Goal: Register for event/course

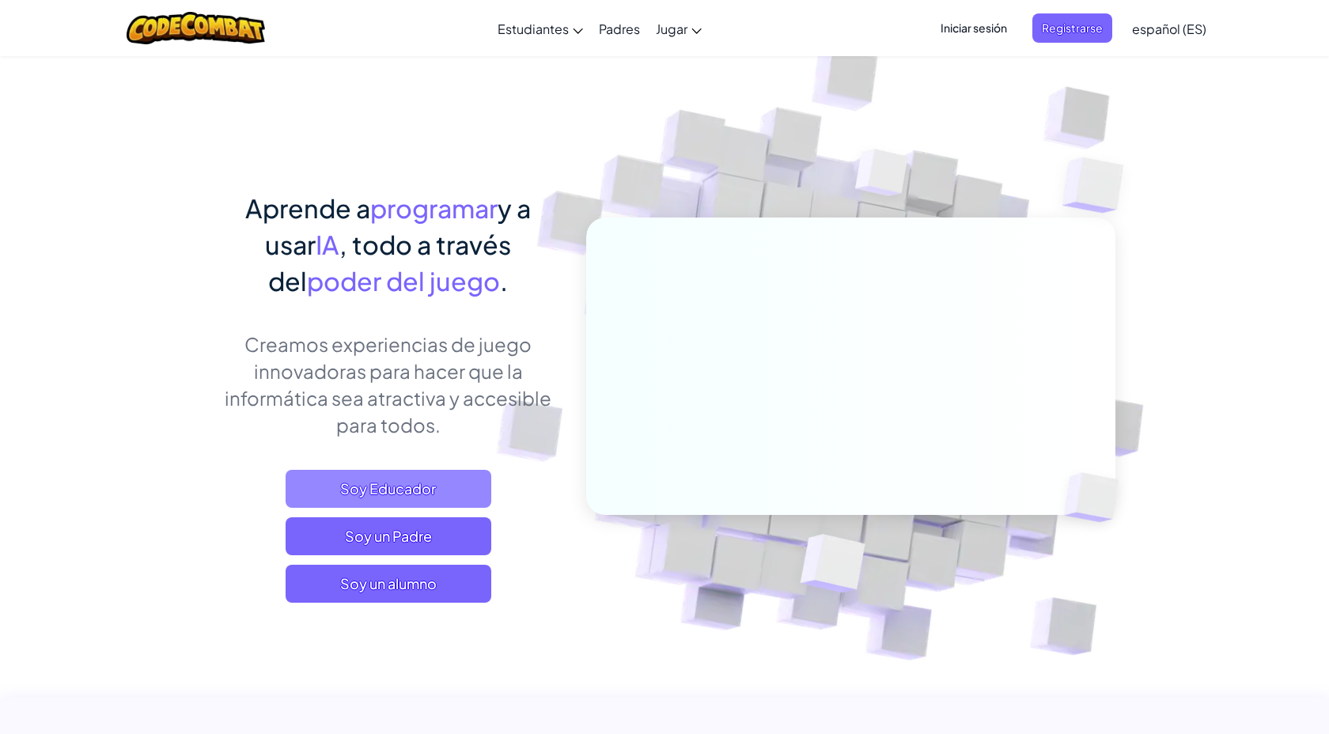
click at [430, 487] on span "Soy Educador" at bounding box center [389, 489] width 206 height 38
click at [1061, 32] on span "Registrarse" at bounding box center [1072, 27] width 80 height 29
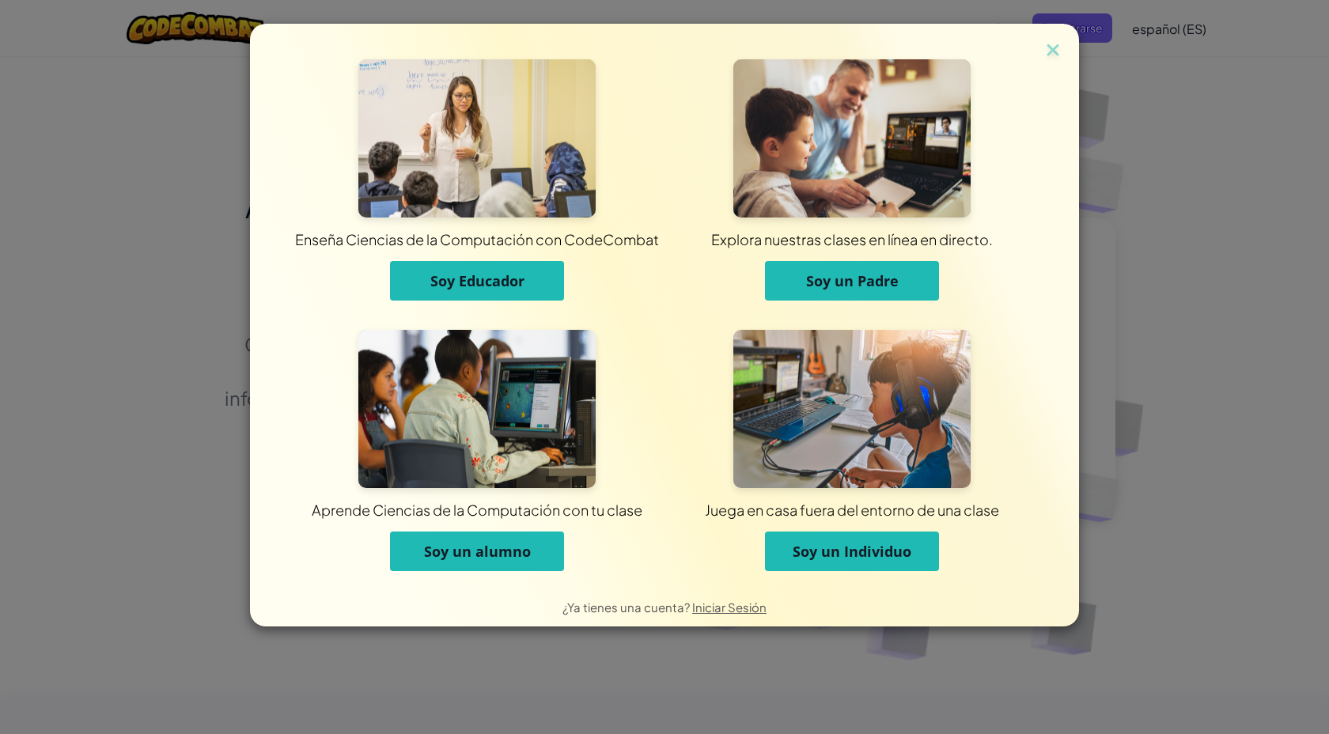
click at [520, 533] on button "Soy un alumno" at bounding box center [477, 552] width 174 height 40
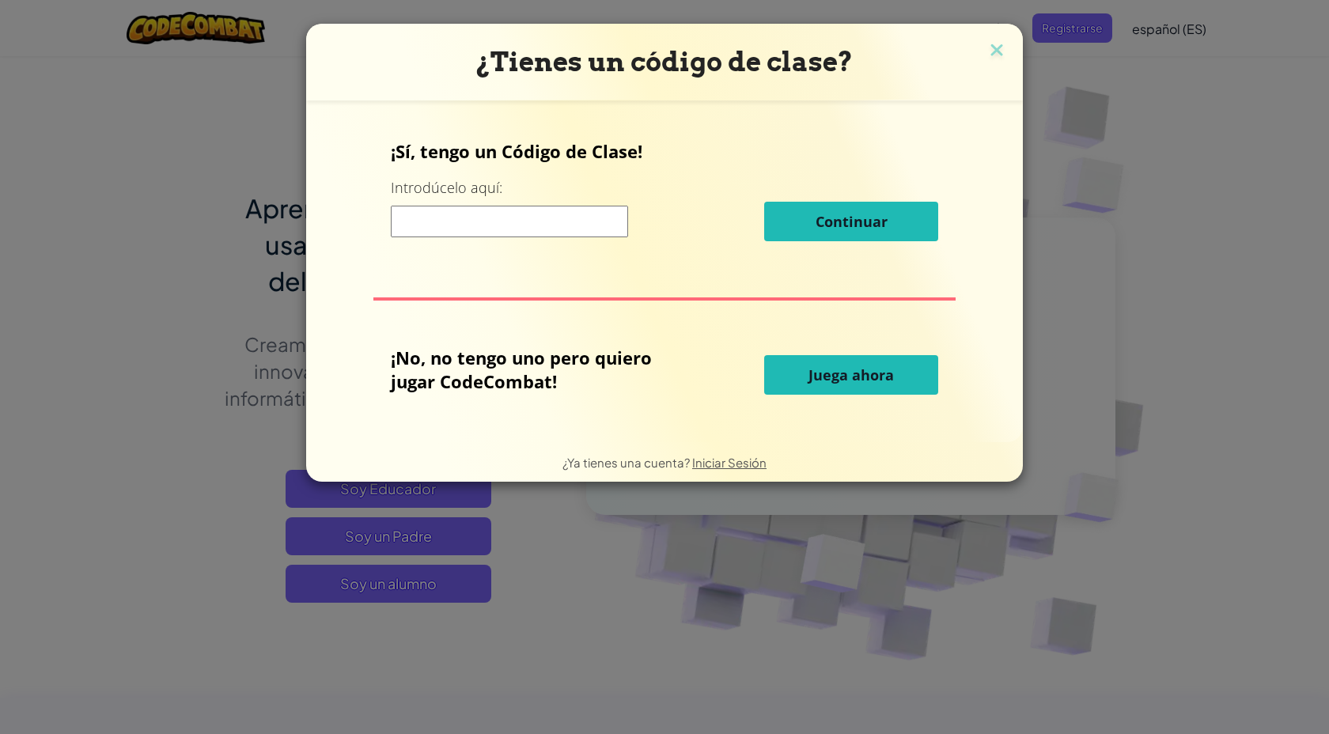
click at [498, 212] on input at bounding box center [509, 222] width 237 height 32
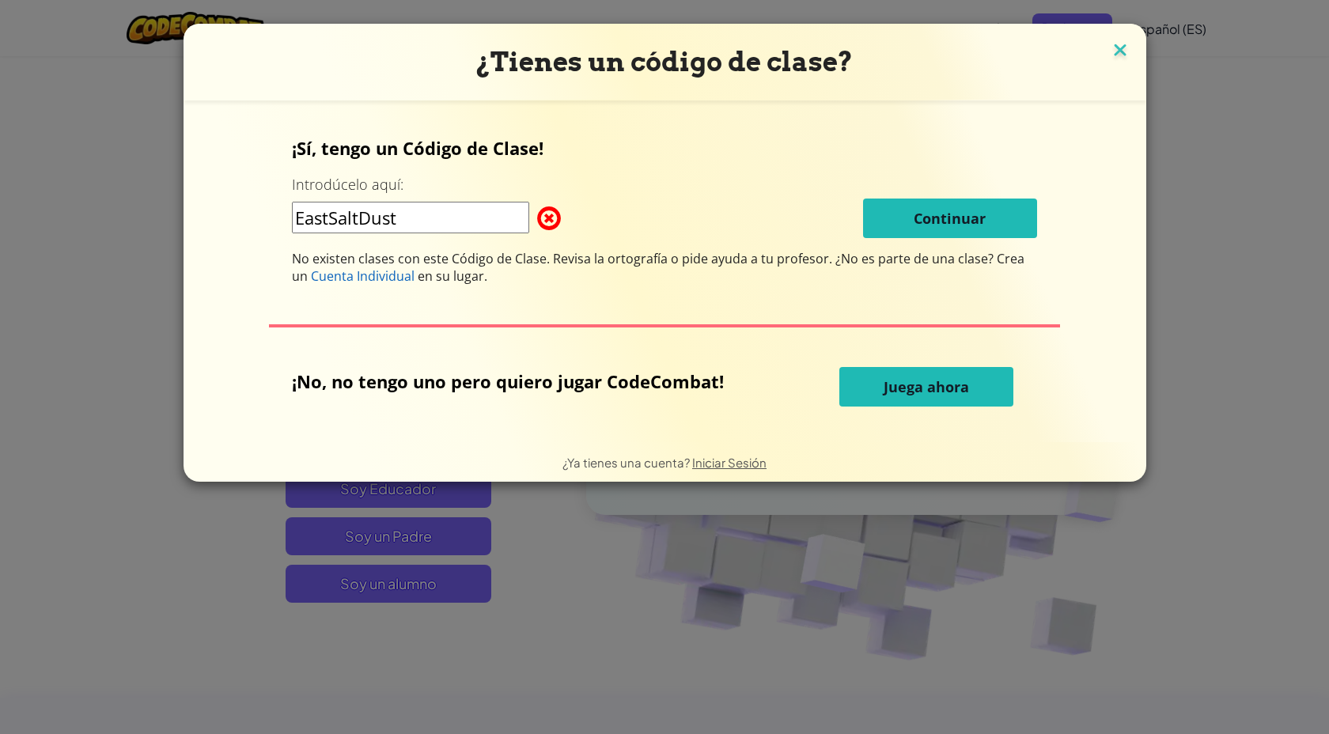
type input "EastSaltDust"
click at [1114, 59] on img at bounding box center [1120, 52] width 21 height 24
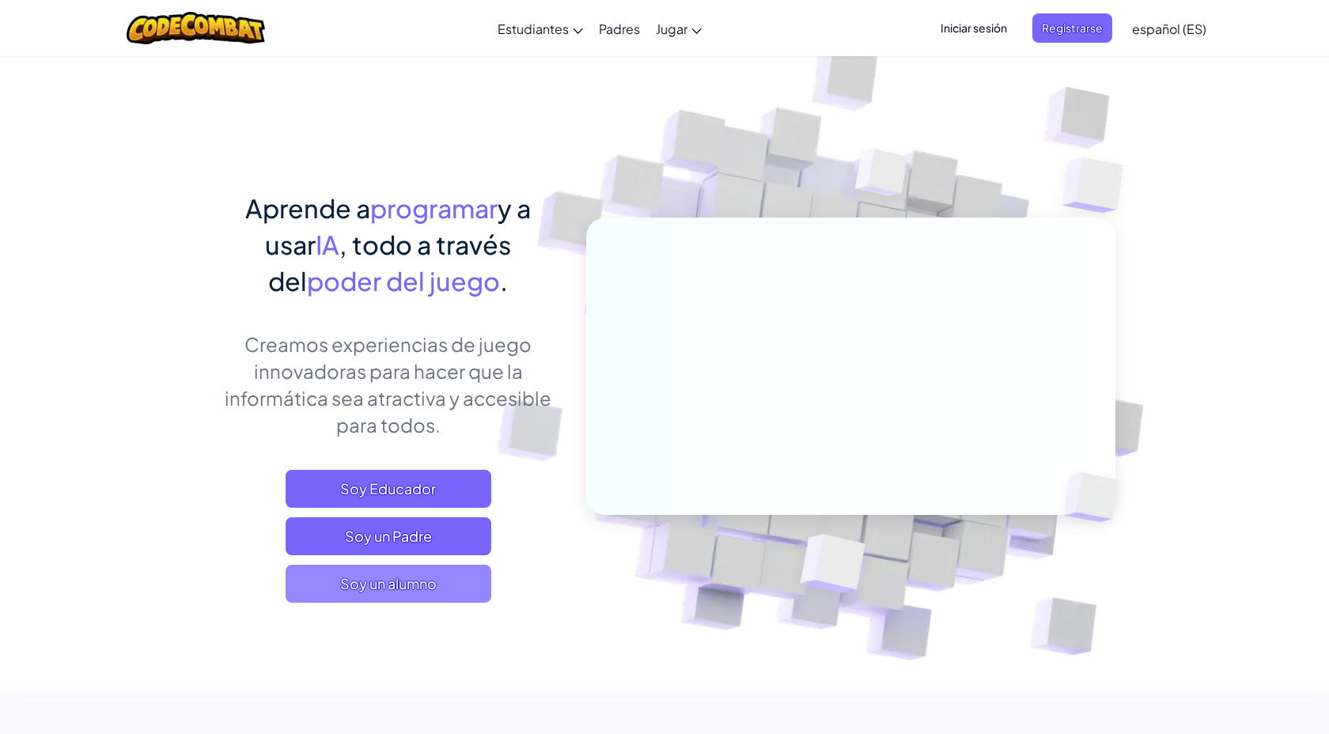
click at [474, 599] on span "Soy un alumno" at bounding box center [389, 584] width 206 height 38
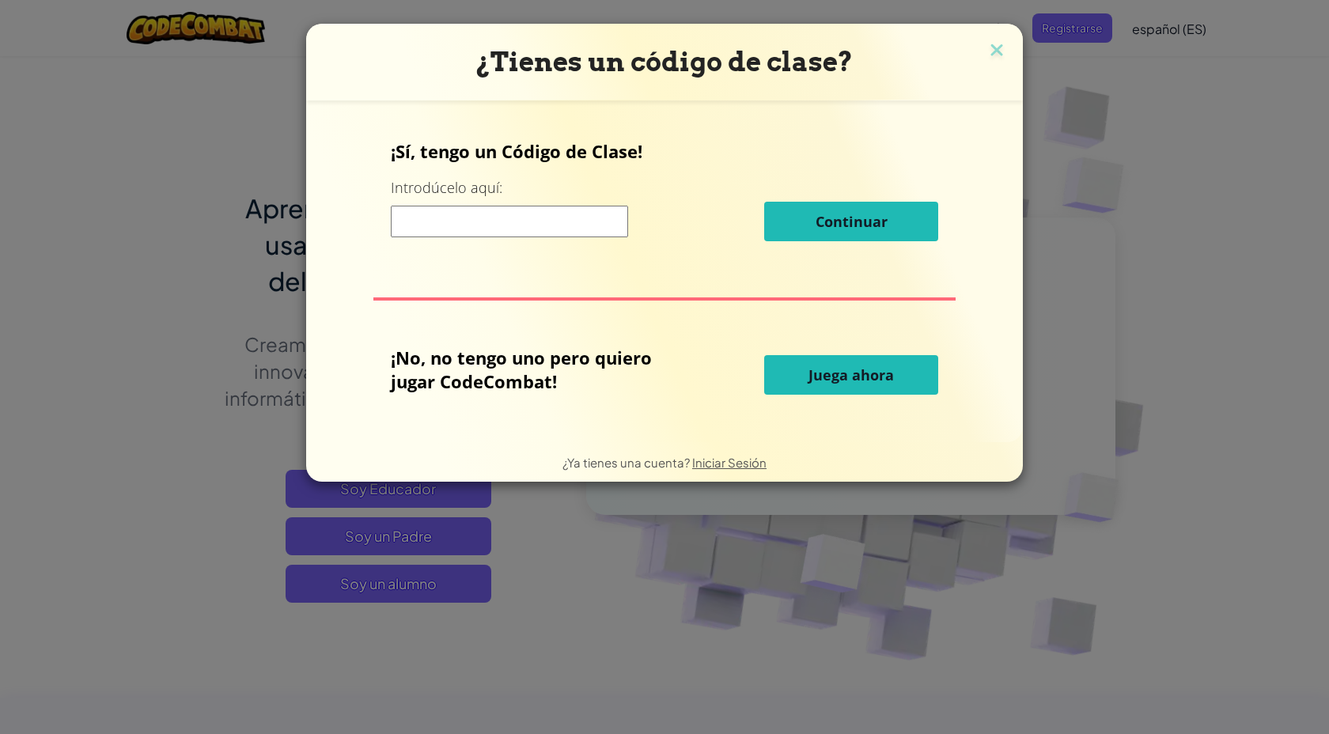
click at [632, 352] on p "¡No, no tengo uno pero quiero jugar CodeCombat!" at bounding box center [538, 369] width 295 height 47
click at [533, 200] on div "¡Sí, tengo un Código de Clase! Introdúcelo aquí: Continuar" at bounding box center [665, 196] width 548 height 114
click at [533, 223] on input at bounding box center [509, 222] width 237 height 32
type input "EastSaltDust"
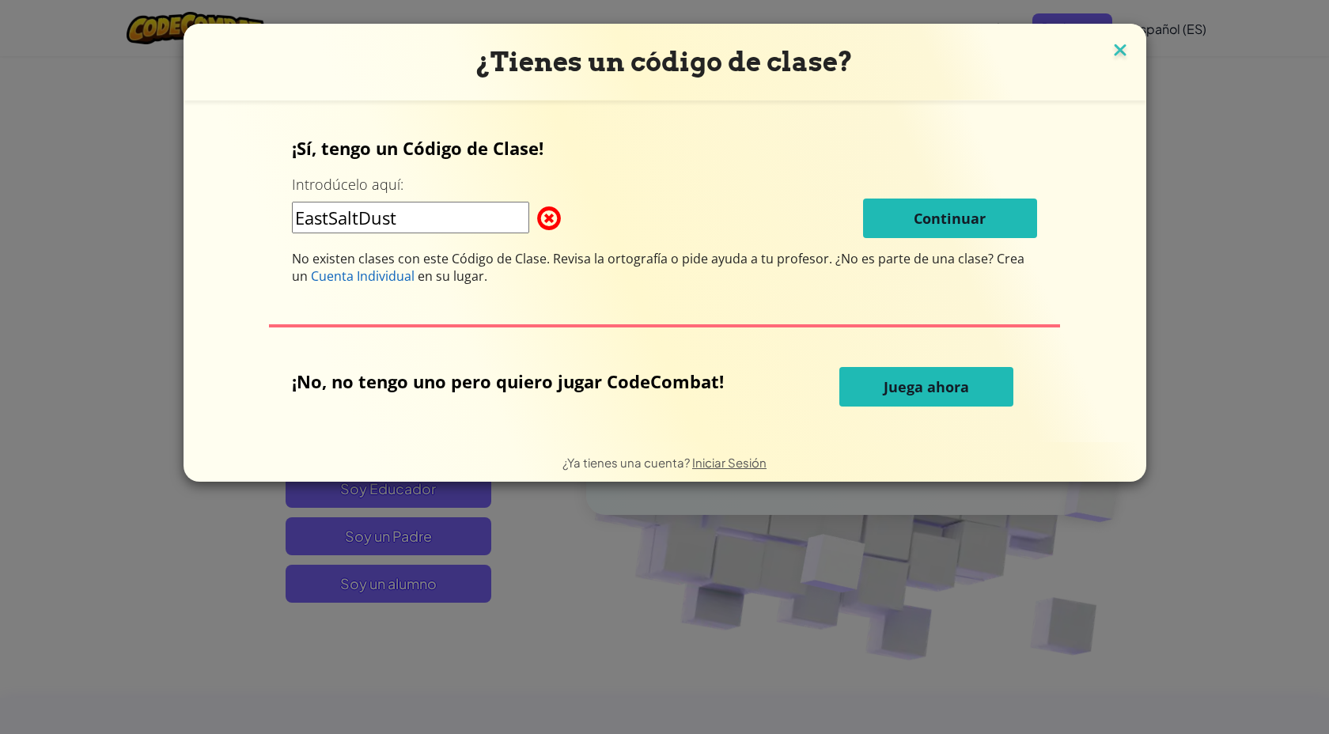
click at [1120, 53] on img at bounding box center [1120, 52] width 21 height 24
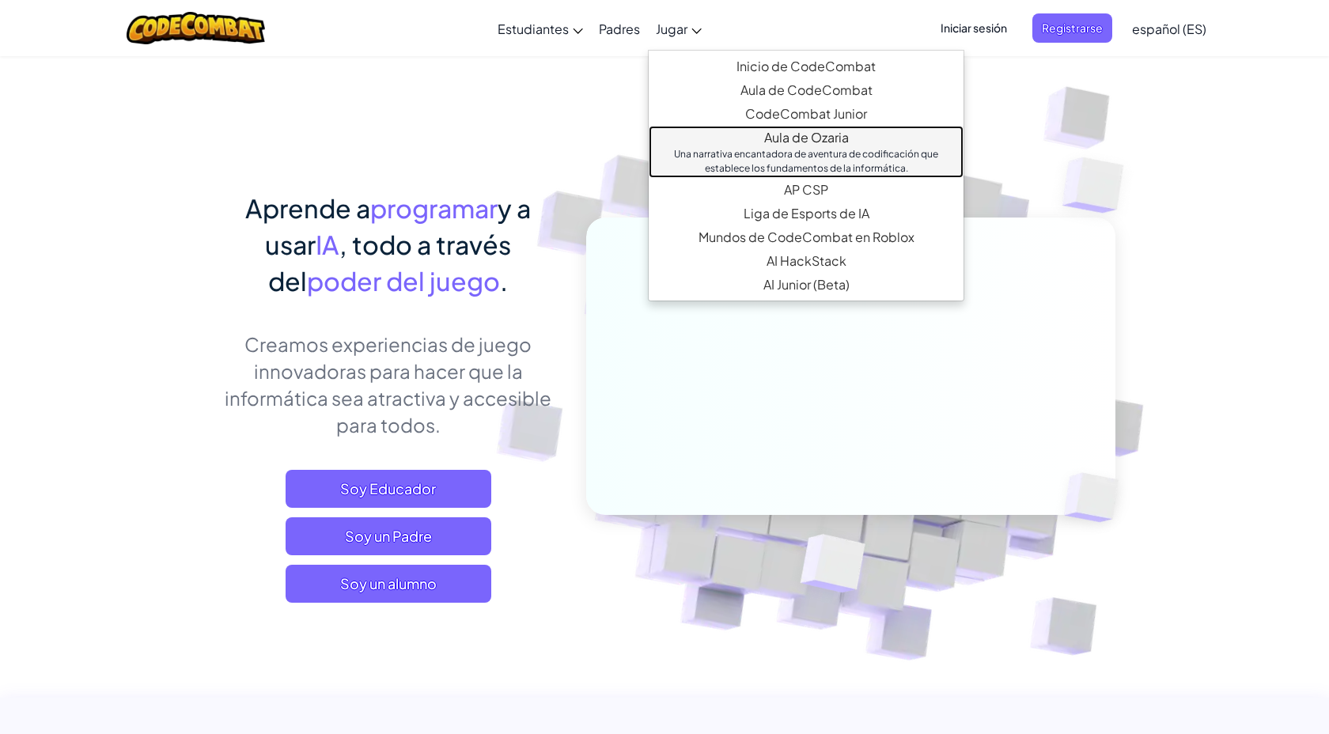
click at [759, 143] on link "Aula de Ozaria Una narrativa encantadora de aventura de codificación que establ…" at bounding box center [806, 152] width 315 height 52
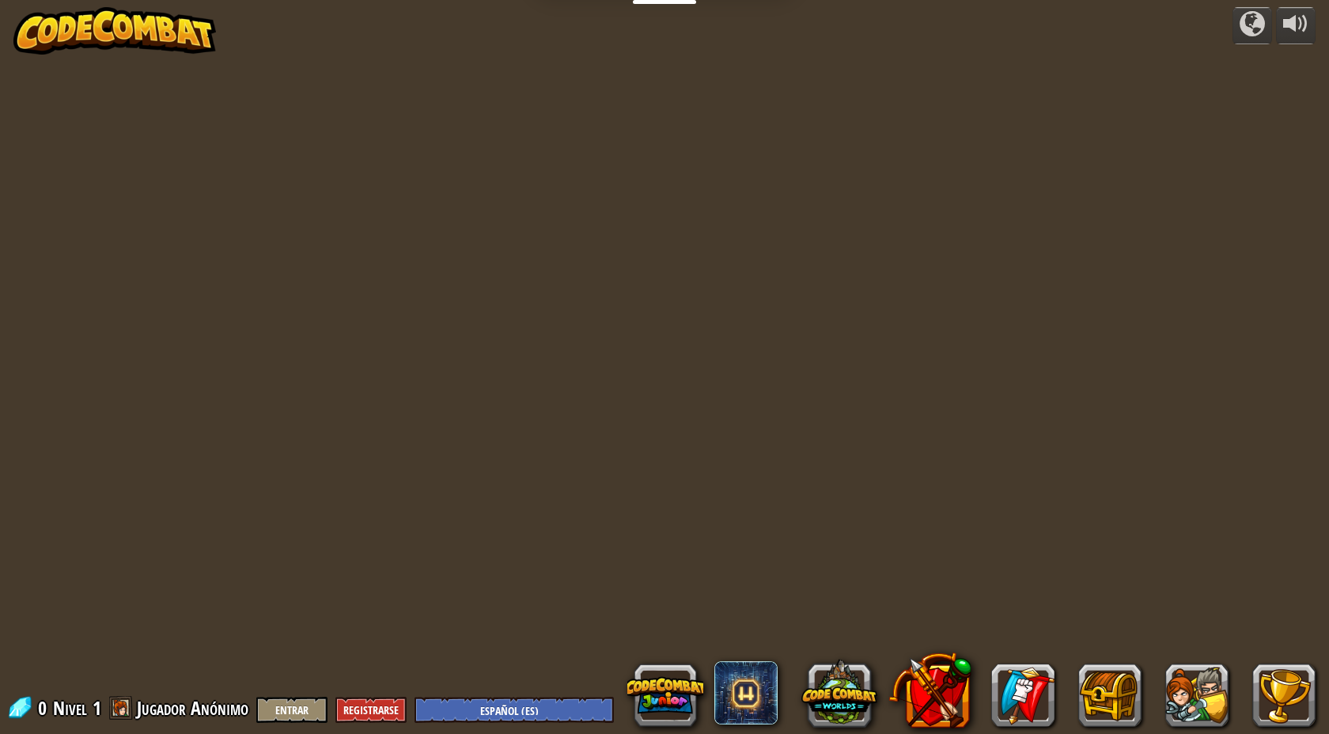
select select "es-ES"
